Goal: Book appointment/travel/reservation

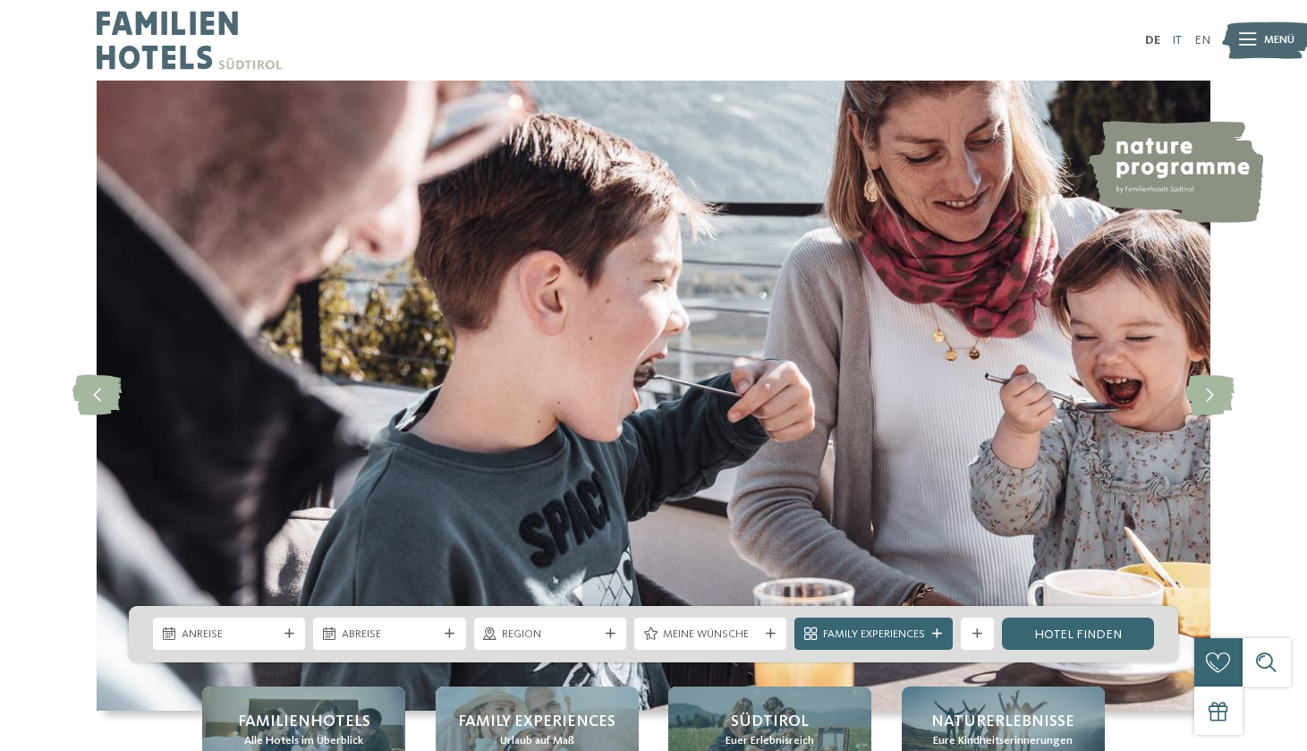
click at [1179, 40] on link "IT" at bounding box center [1177, 40] width 10 height 13
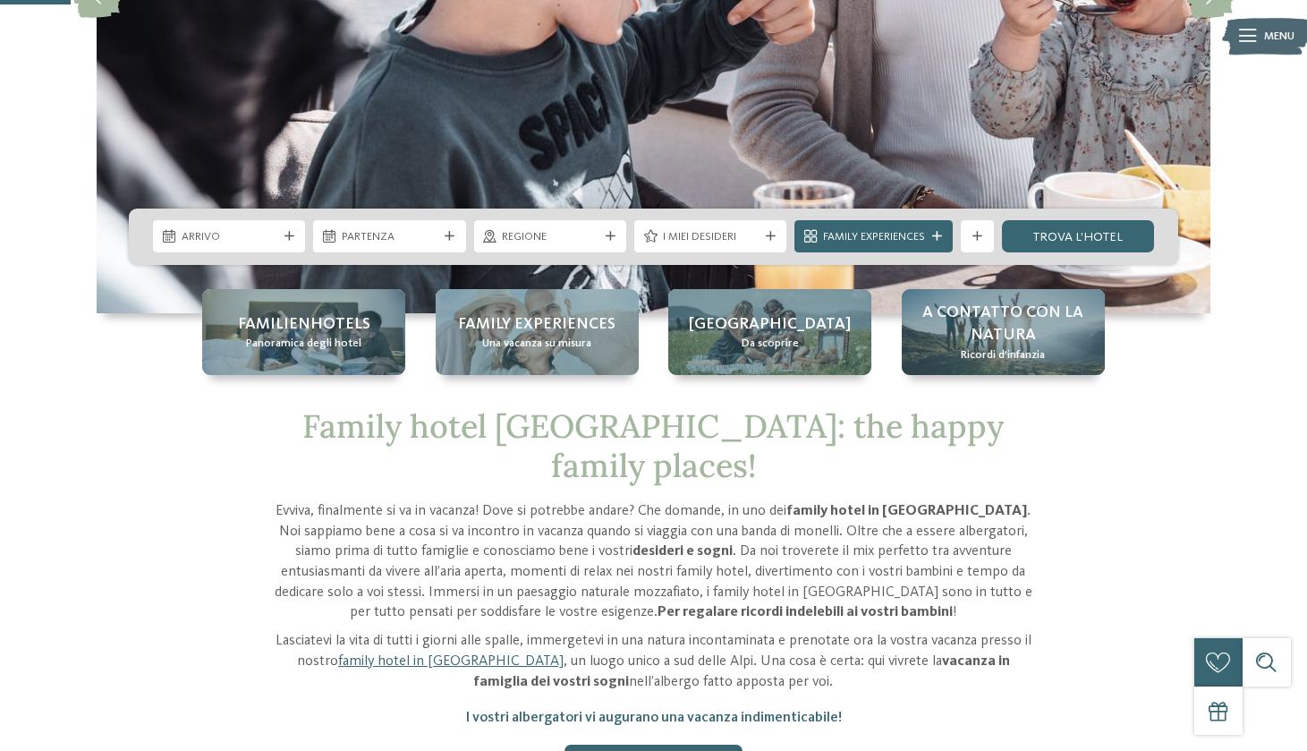
scroll to position [398, 0]
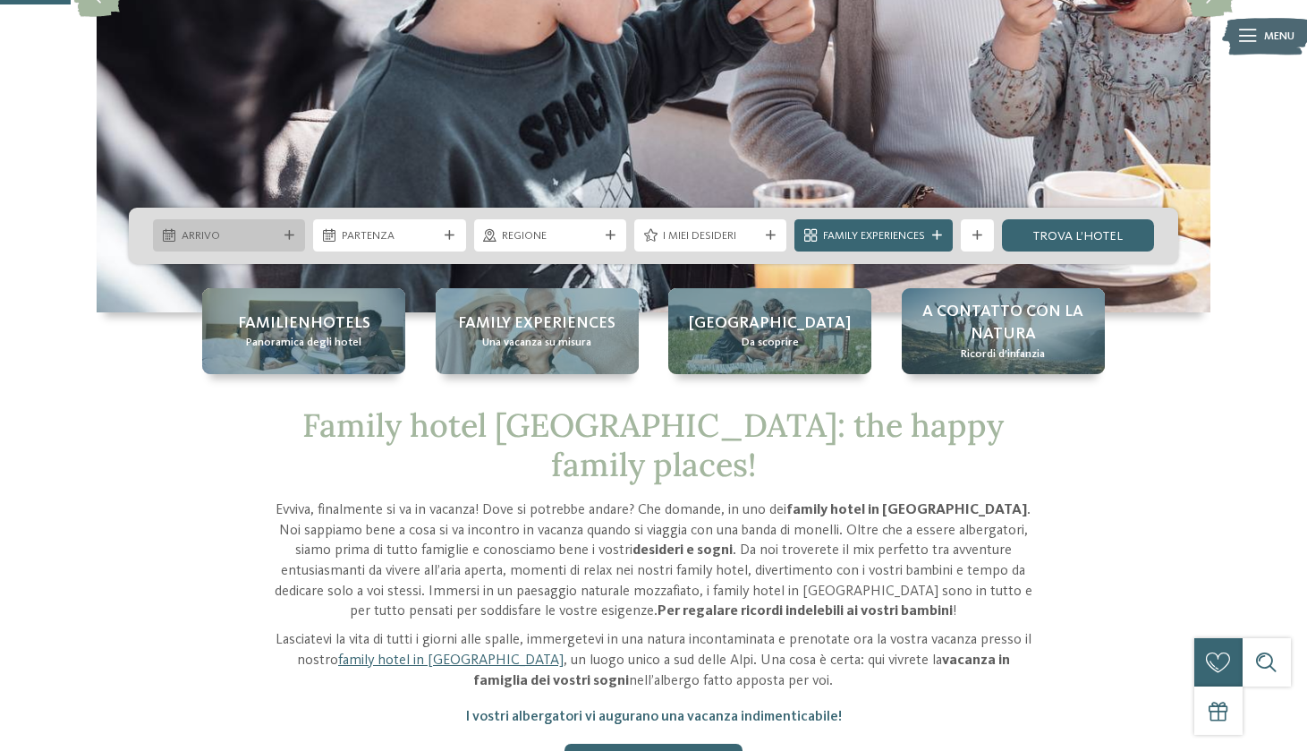
click at [219, 229] on span "Arrivo" at bounding box center [230, 236] width 96 height 16
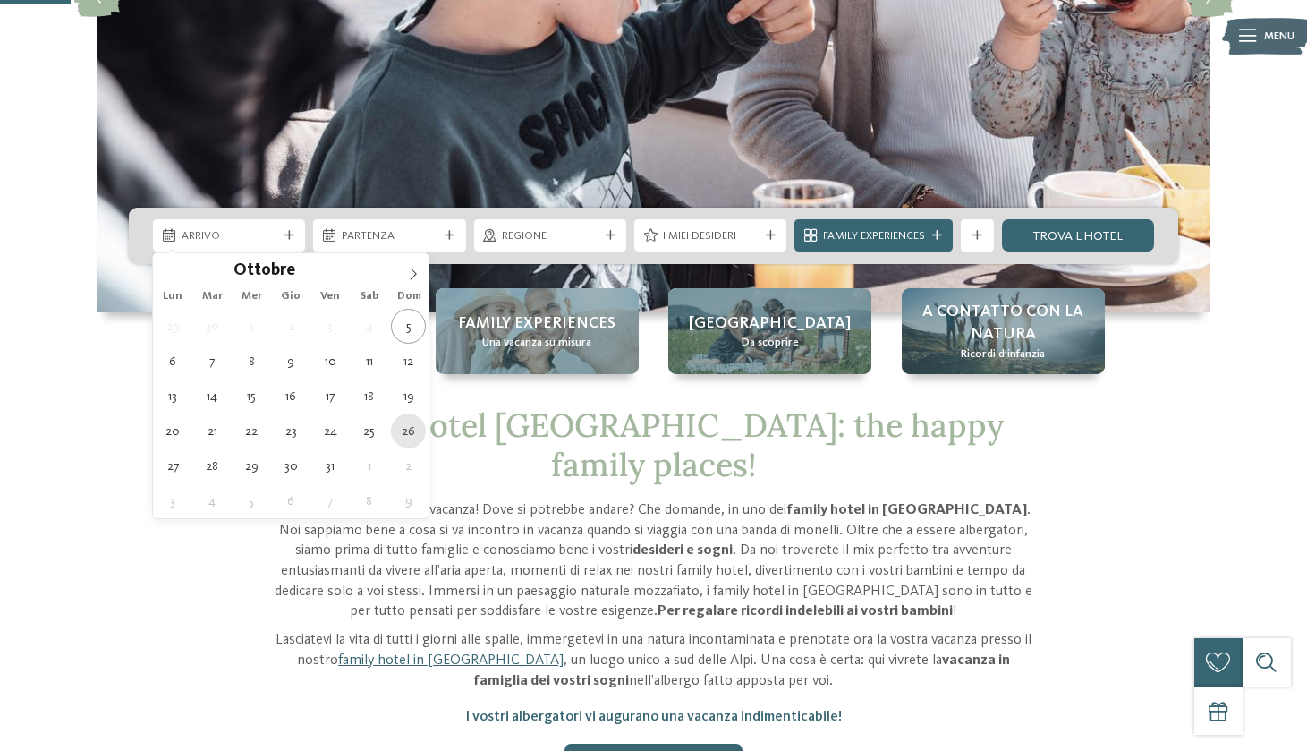
type div "26.10.2025"
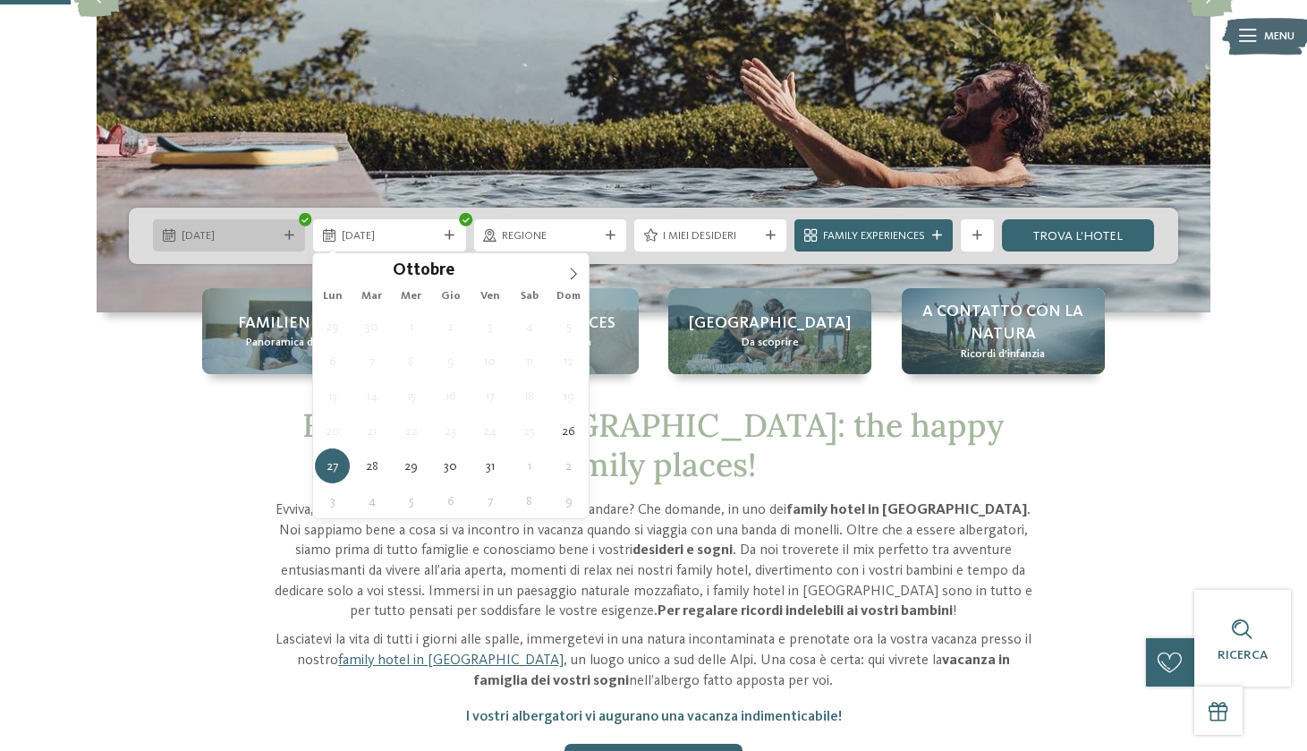
click at [288, 236] on icon at bounding box center [290, 236] width 10 height 10
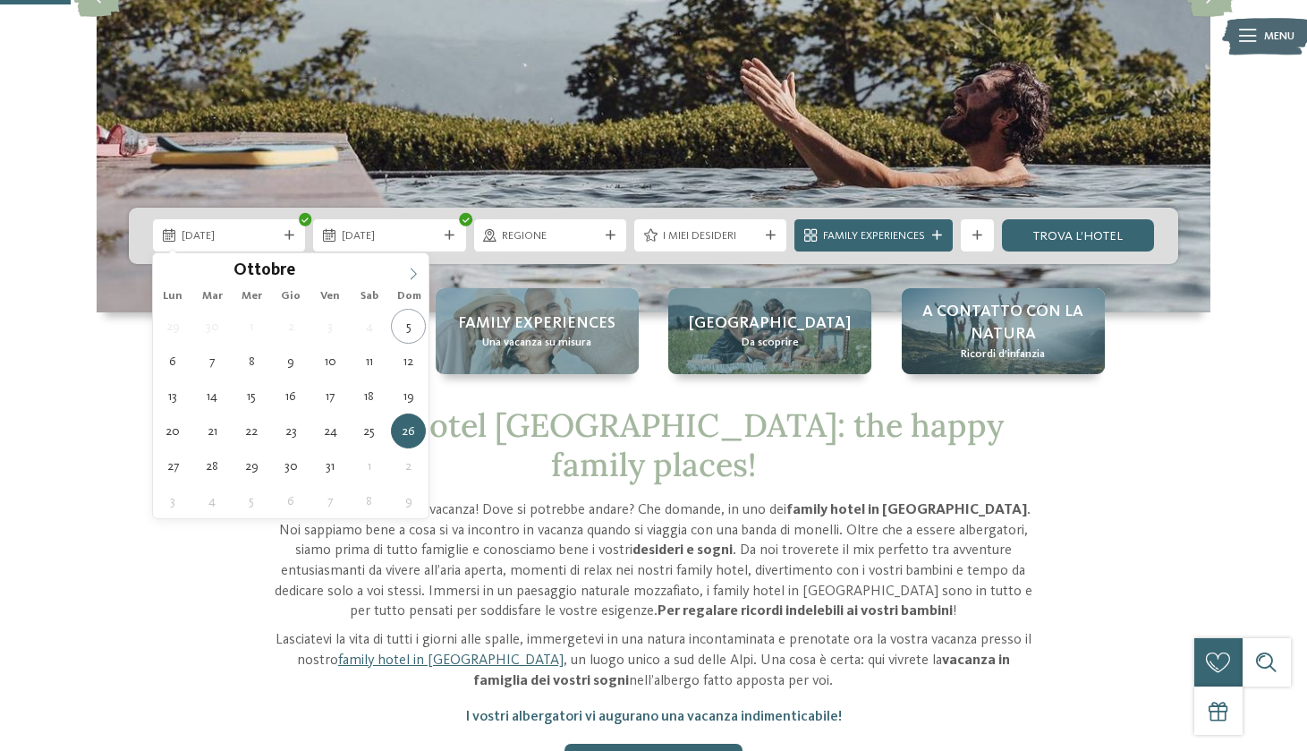
click at [415, 265] on span at bounding box center [413, 268] width 30 height 30
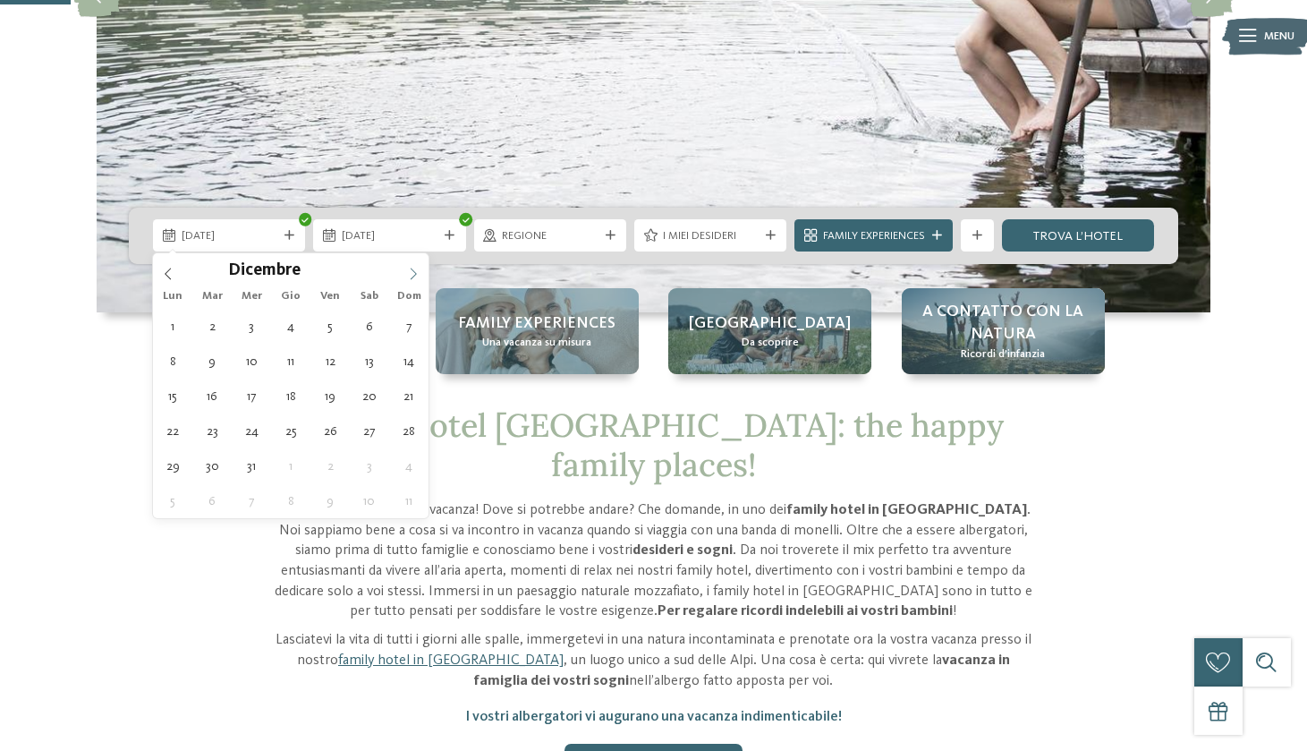
click at [415, 265] on span at bounding box center [413, 268] width 30 height 30
type input "****"
click at [166, 275] on icon at bounding box center [168, 274] width 6 height 12
type div "[DATE]"
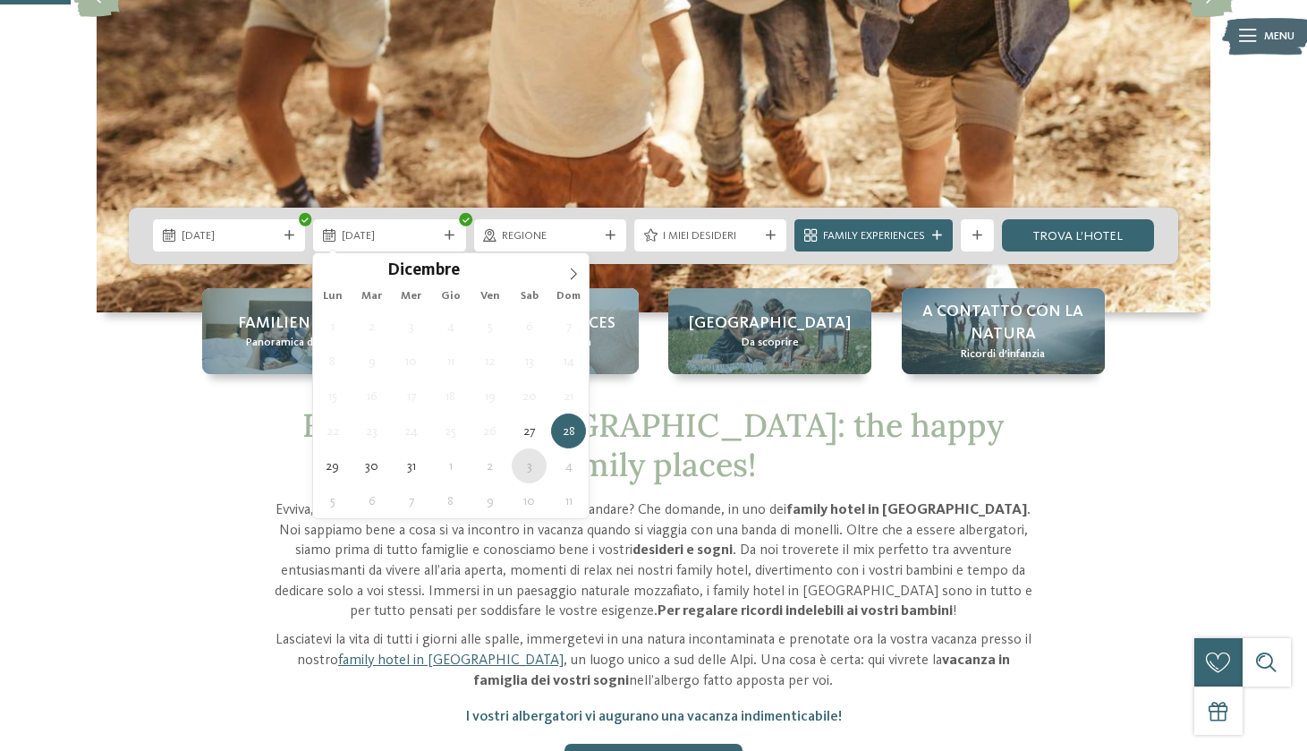
type div "[DATE]"
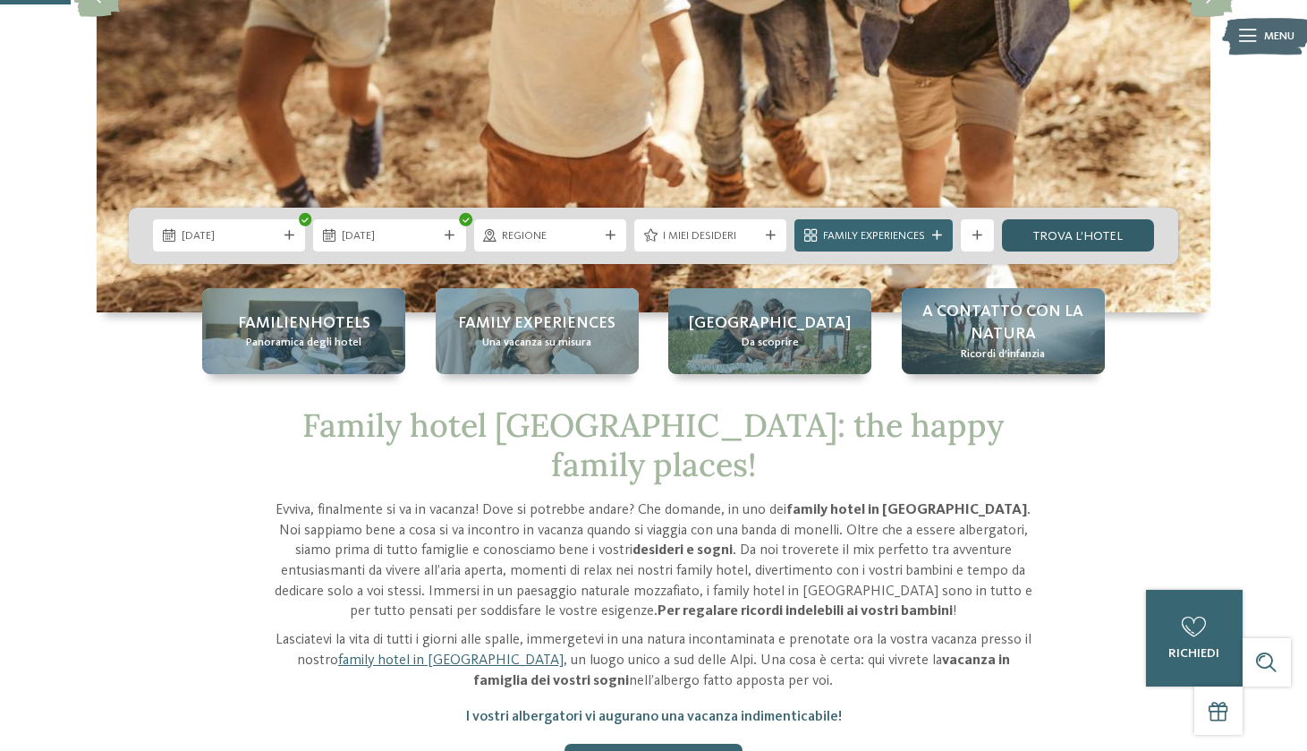
click at [1085, 242] on link "trova l’hotel" at bounding box center [1078, 235] width 152 height 32
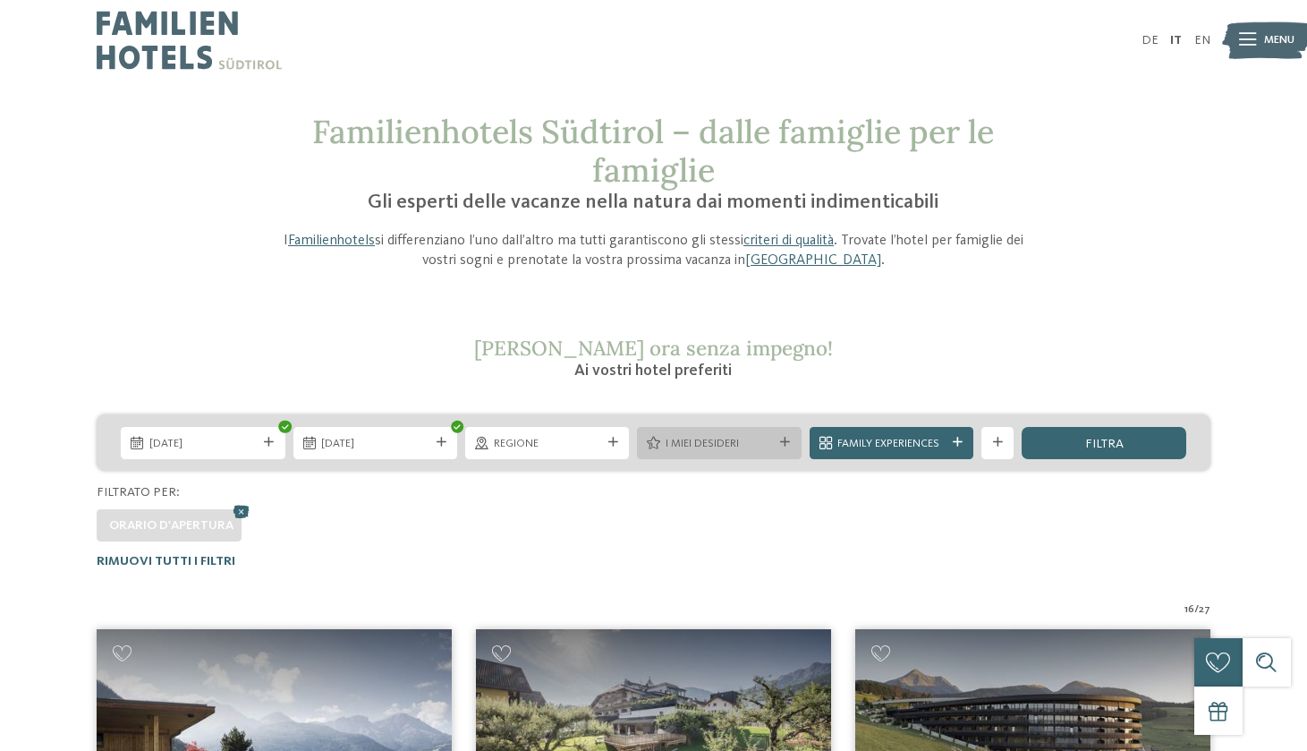
click at [692, 442] on span "I miei desideri" at bounding box center [719, 444] width 107 height 16
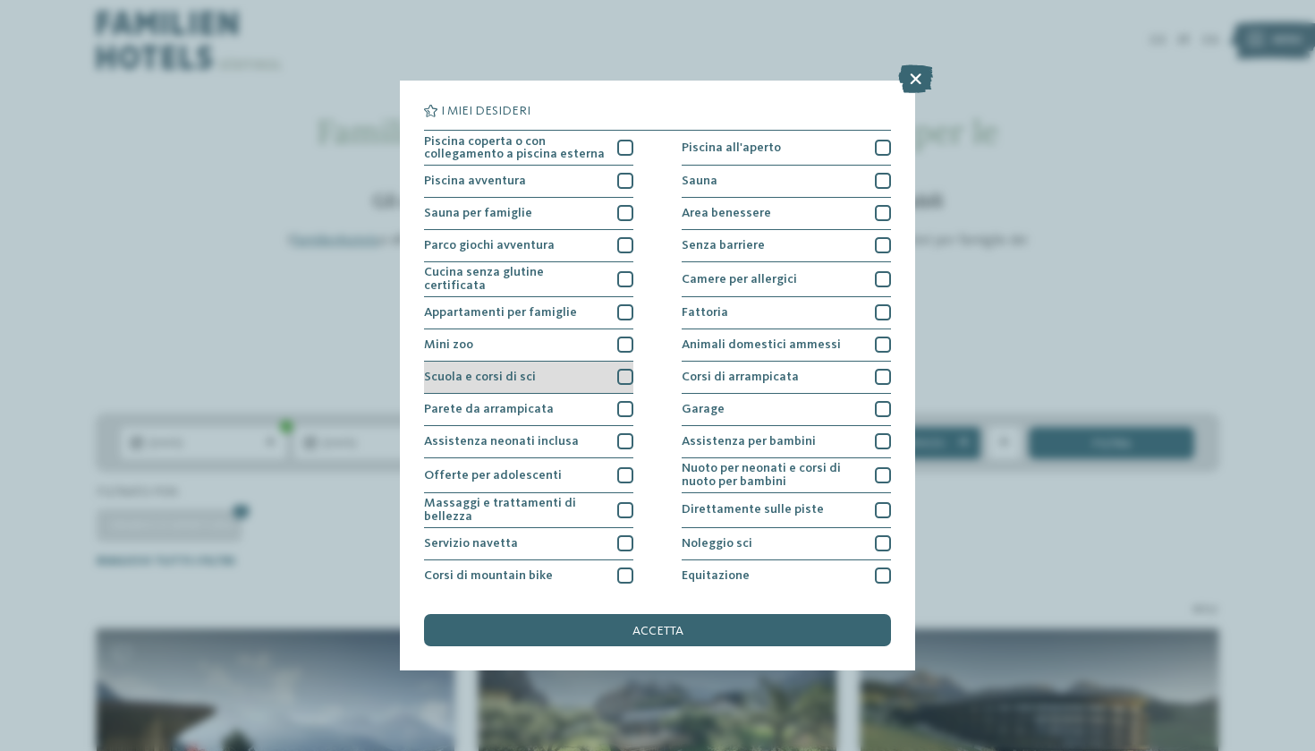
click at [588, 370] on div "Scuola e corsi di sci" at bounding box center [528, 378] width 209 height 32
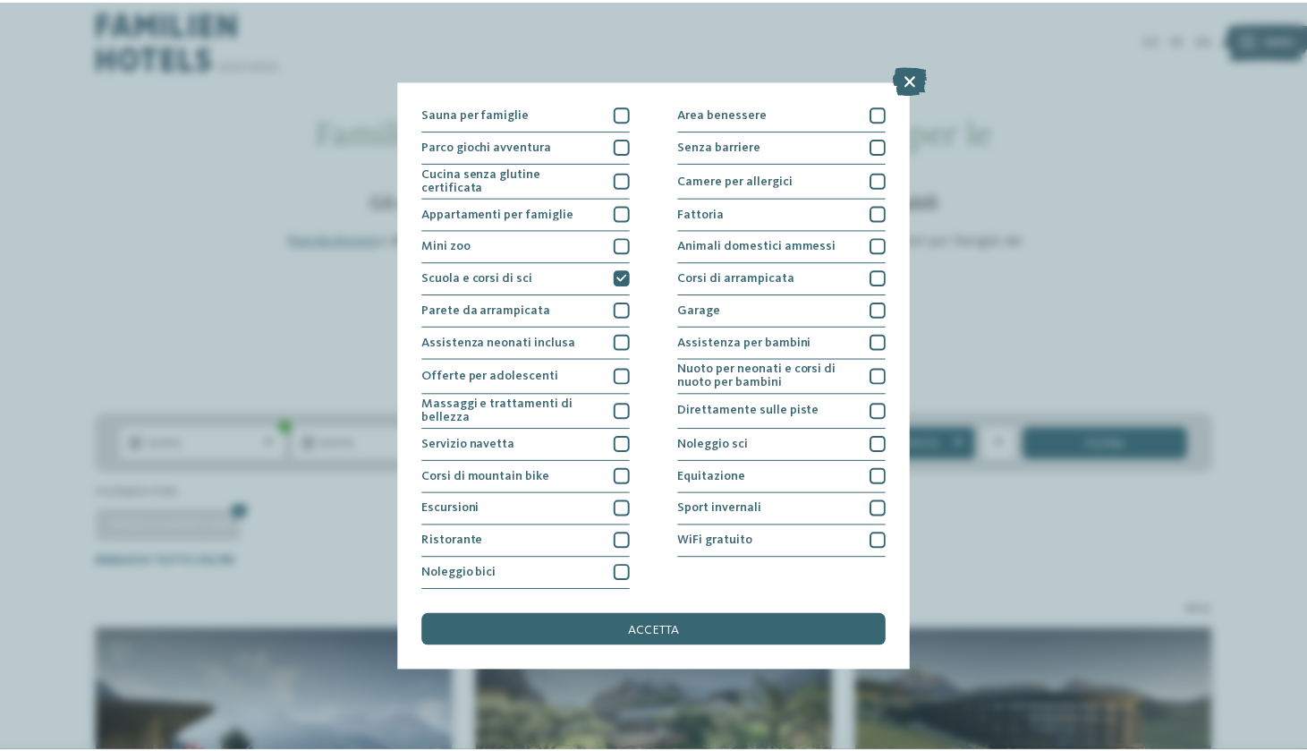
scroll to position [255, 0]
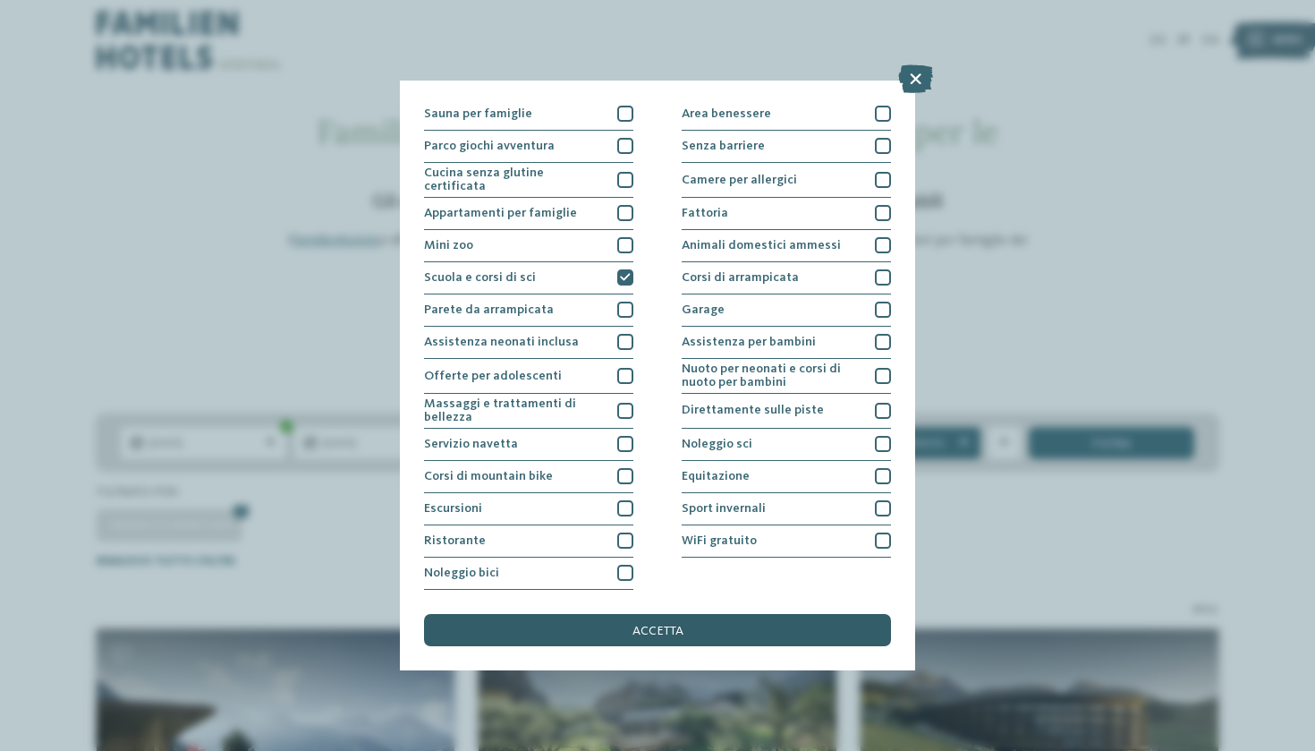
click at [616, 614] on div "accetta" at bounding box center [657, 630] width 467 height 32
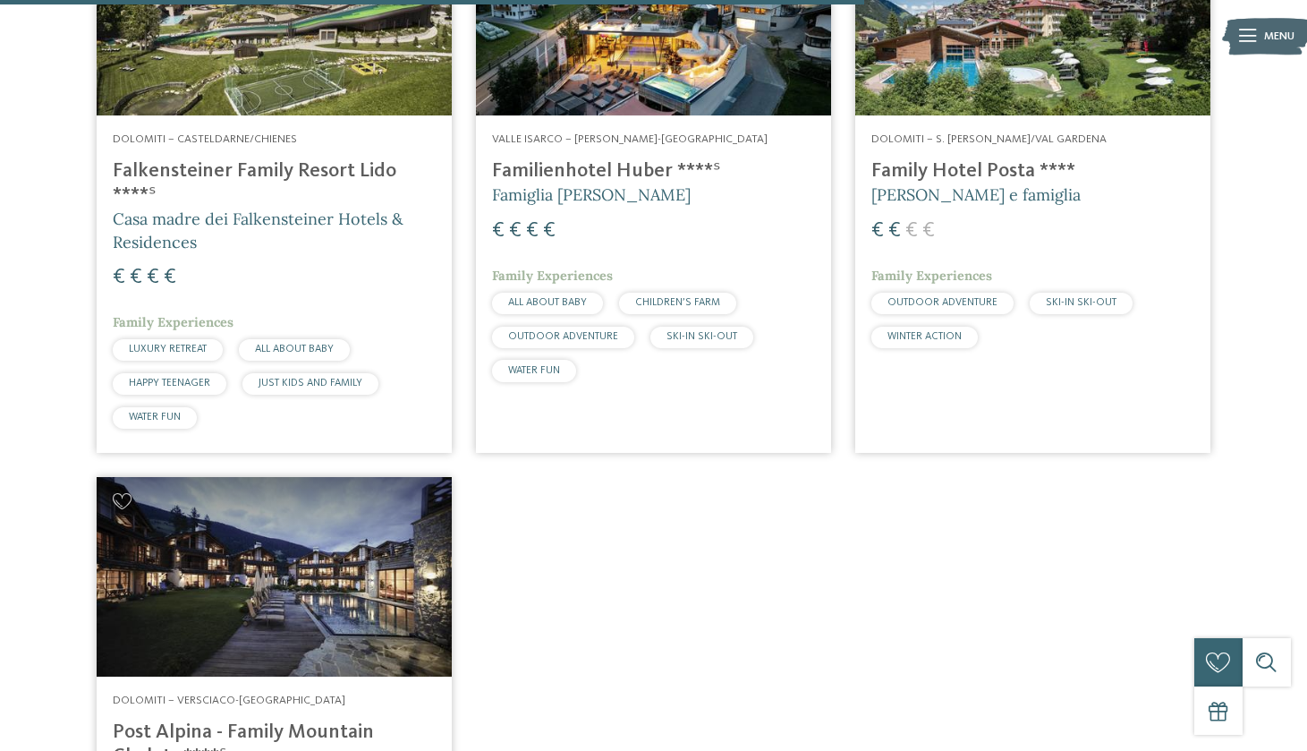
scroll to position [2248, 0]
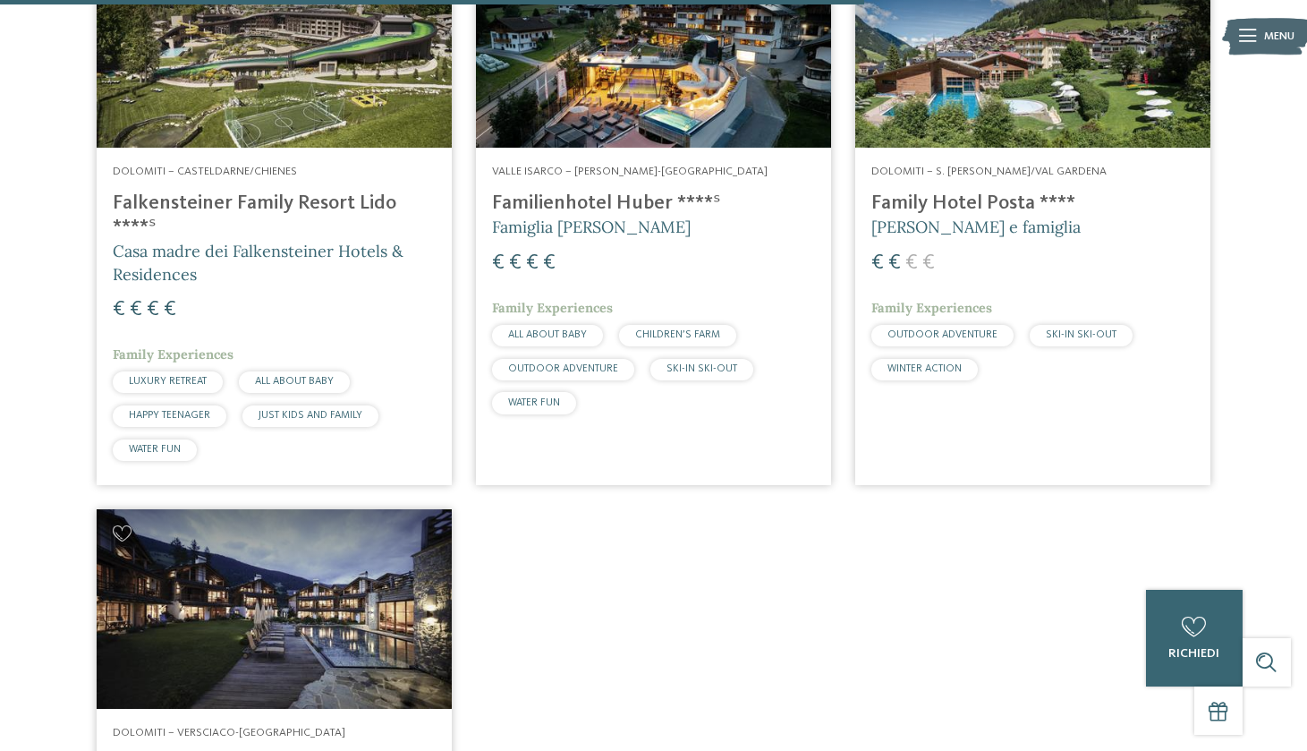
click at [995, 217] on span "[PERSON_NAME] e famiglia" at bounding box center [976, 227] width 209 height 21
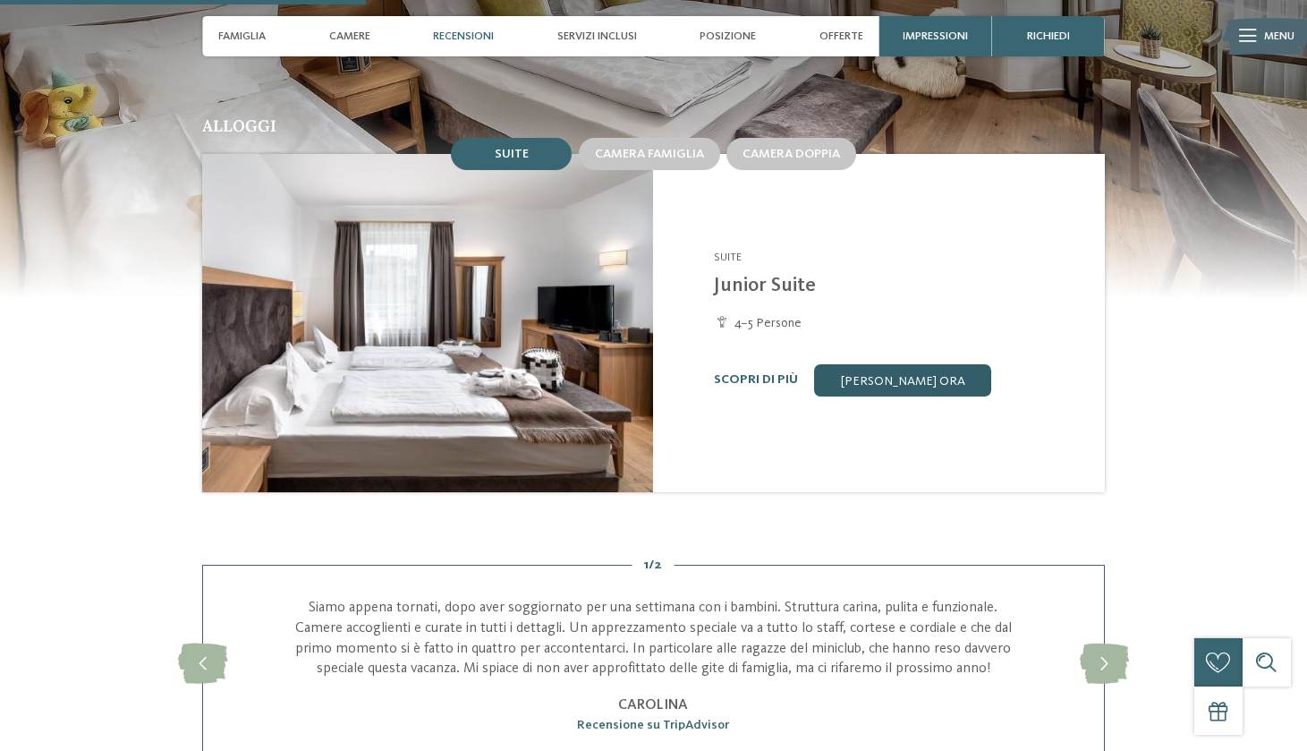
click at [932, 367] on link "[PERSON_NAME] ora" at bounding box center [902, 380] width 177 height 32
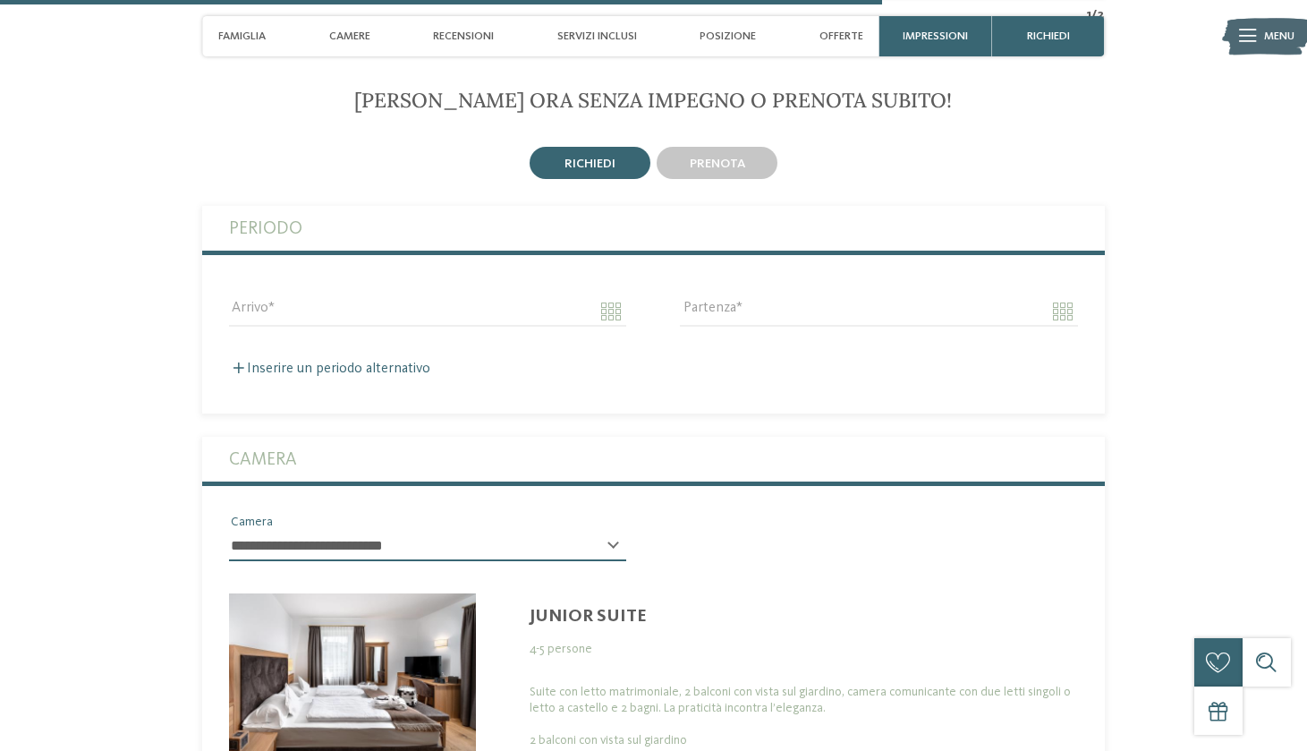
scroll to position [3819, 0]
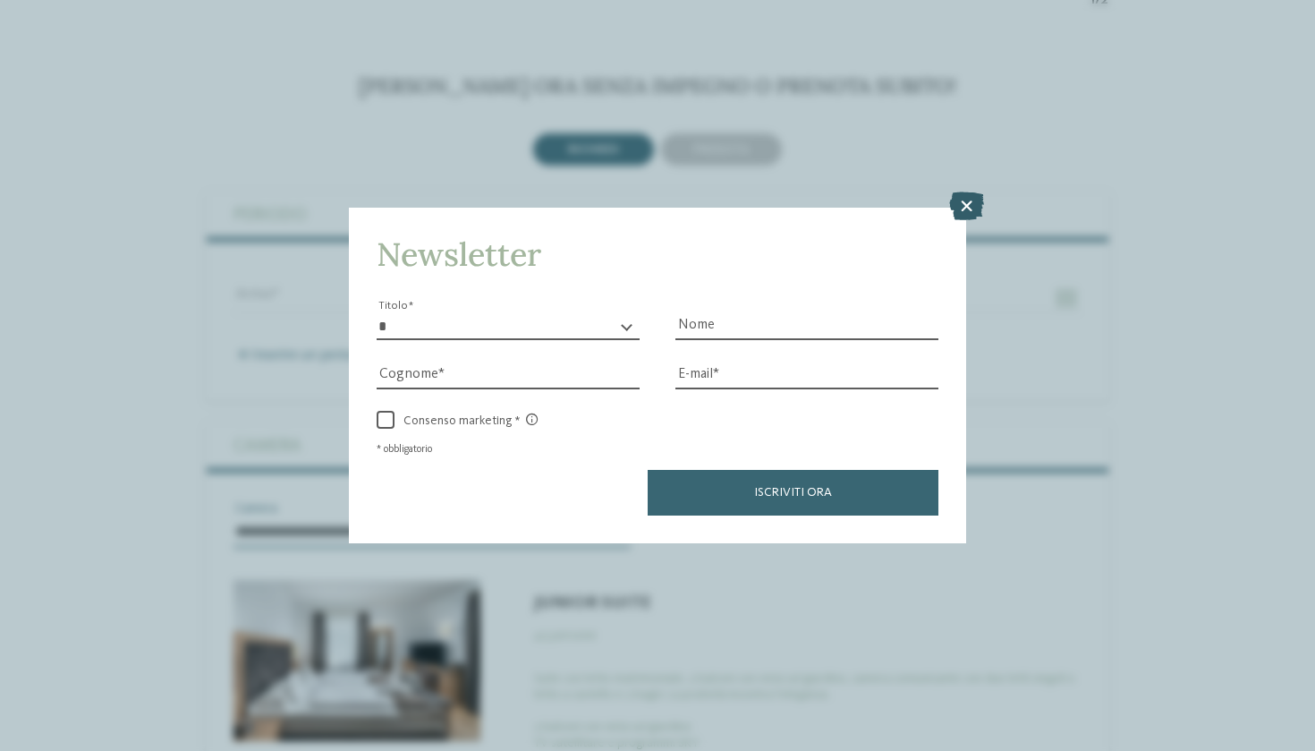
click at [967, 191] on icon at bounding box center [966, 205] width 35 height 29
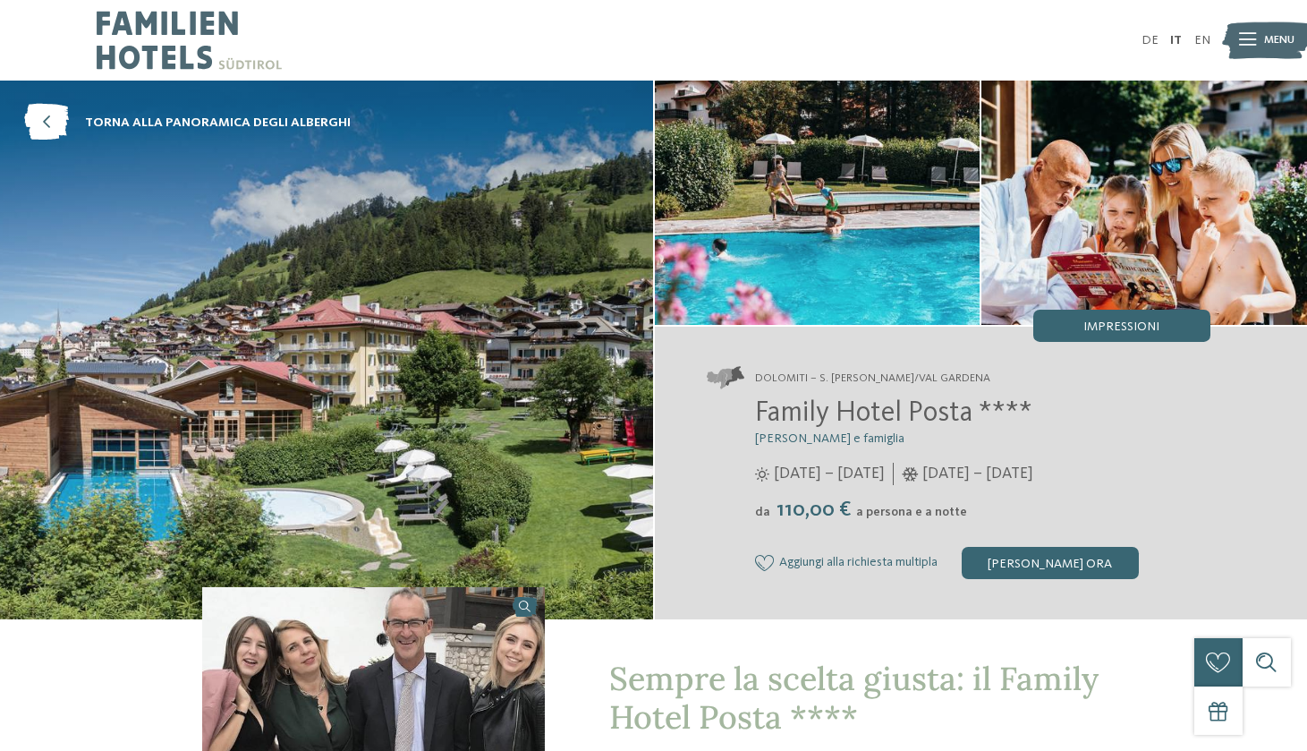
scroll to position [0, 0]
drag, startPoint x: 765, startPoint y: 413, endPoint x: 970, endPoint y: 420, distance: 205.0
click at [970, 420] on span "Family Hotel Posta ****" at bounding box center [893, 413] width 277 height 29
copy span "amily Hotel Posta"
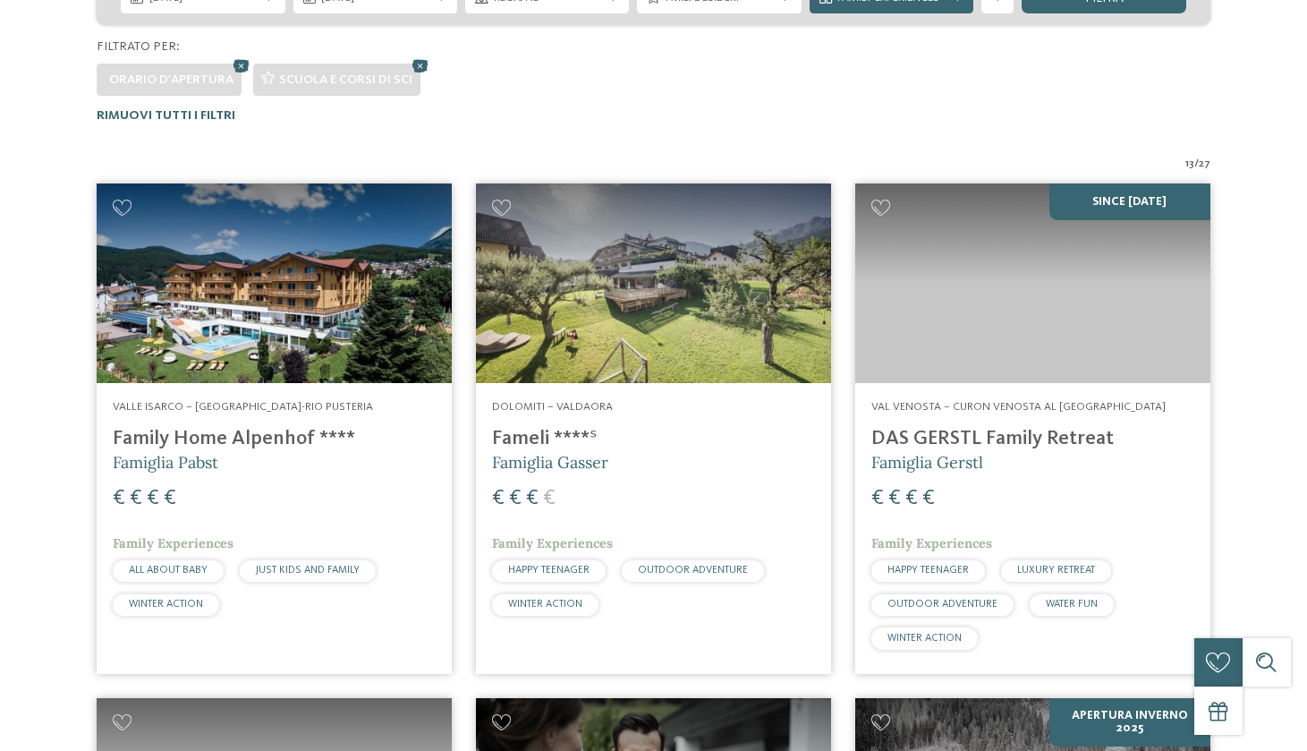
scroll to position [515, 0]
